Goal: Information Seeking & Learning: Find specific page/section

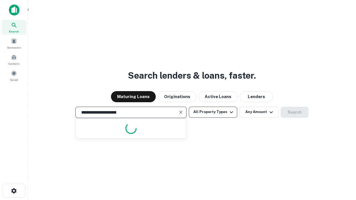
click at [213, 112] on button "All Property Types" at bounding box center [213, 112] width 48 height 11
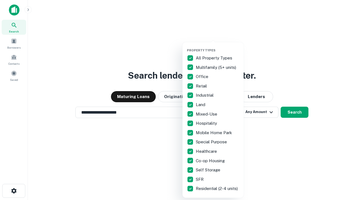
type input "**********"
click at [218, 47] on button "button" at bounding box center [217, 47] width 61 height 0
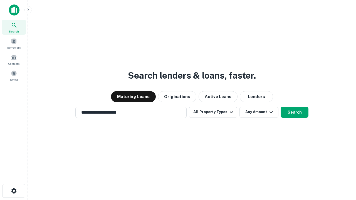
scroll to position [9, 0]
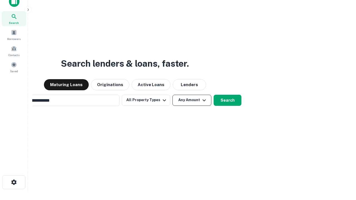
click at [173, 95] on button "Any Amount" at bounding box center [192, 100] width 39 height 11
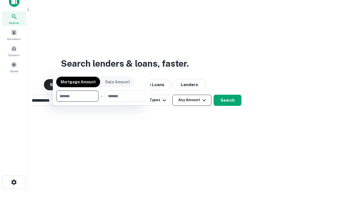
scroll to position [9, 0]
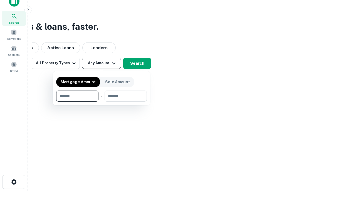
type input "*******"
click at [102, 102] on button "button" at bounding box center [101, 102] width 91 height 0
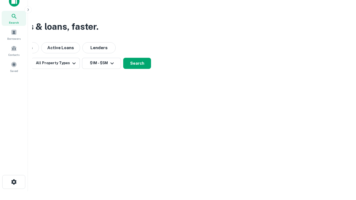
scroll to position [9, 0]
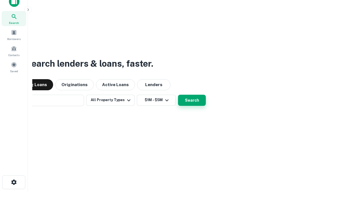
click at [178, 95] on button "Search" at bounding box center [192, 100] width 28 height 11
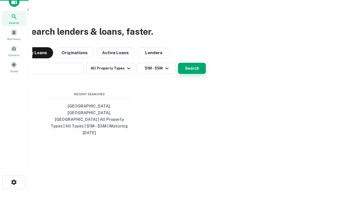
scroll to position [9, 0]
